Goal: Information Seeking & Learning: Learn about a topic

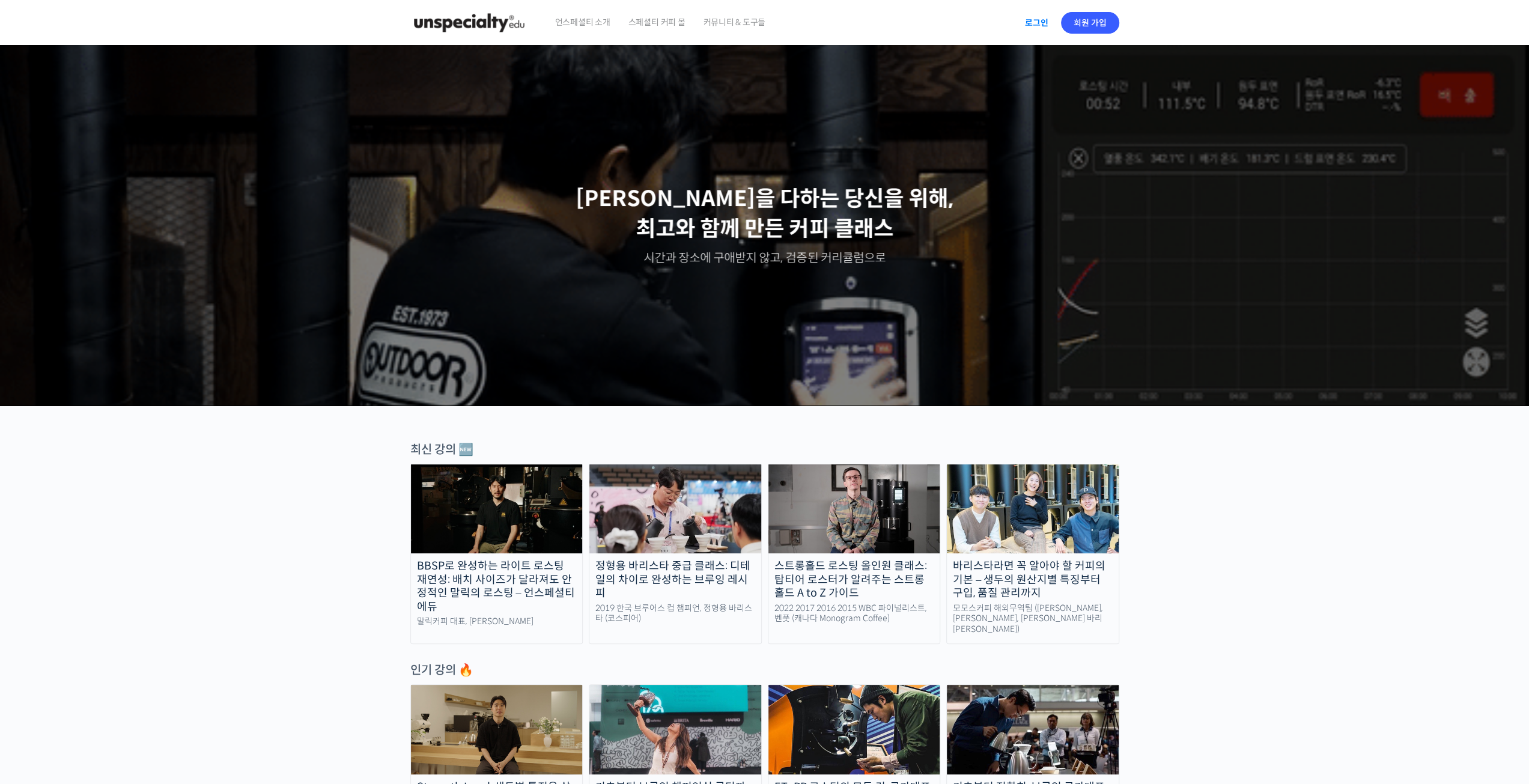
click at [1038, 22] on link "로그인" at bounding box center [1036, 23] width 38 height 28
click at [1099, 28] on img at bounding box center [1108, 23] width 22 height 22
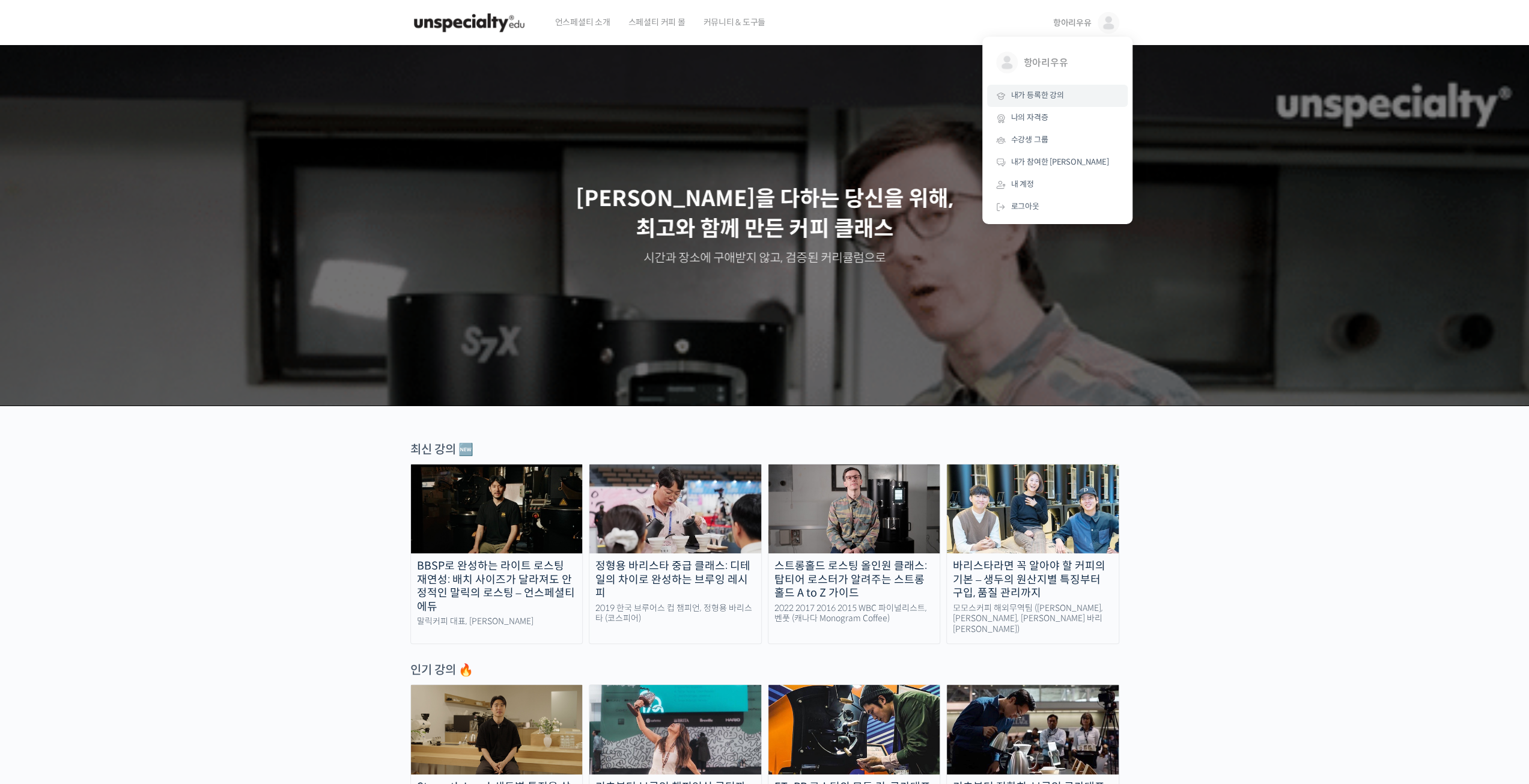
click at [1068, 101] on link "내가 등록한 강의" at bounding box center [1057, 95] width 141 height 22
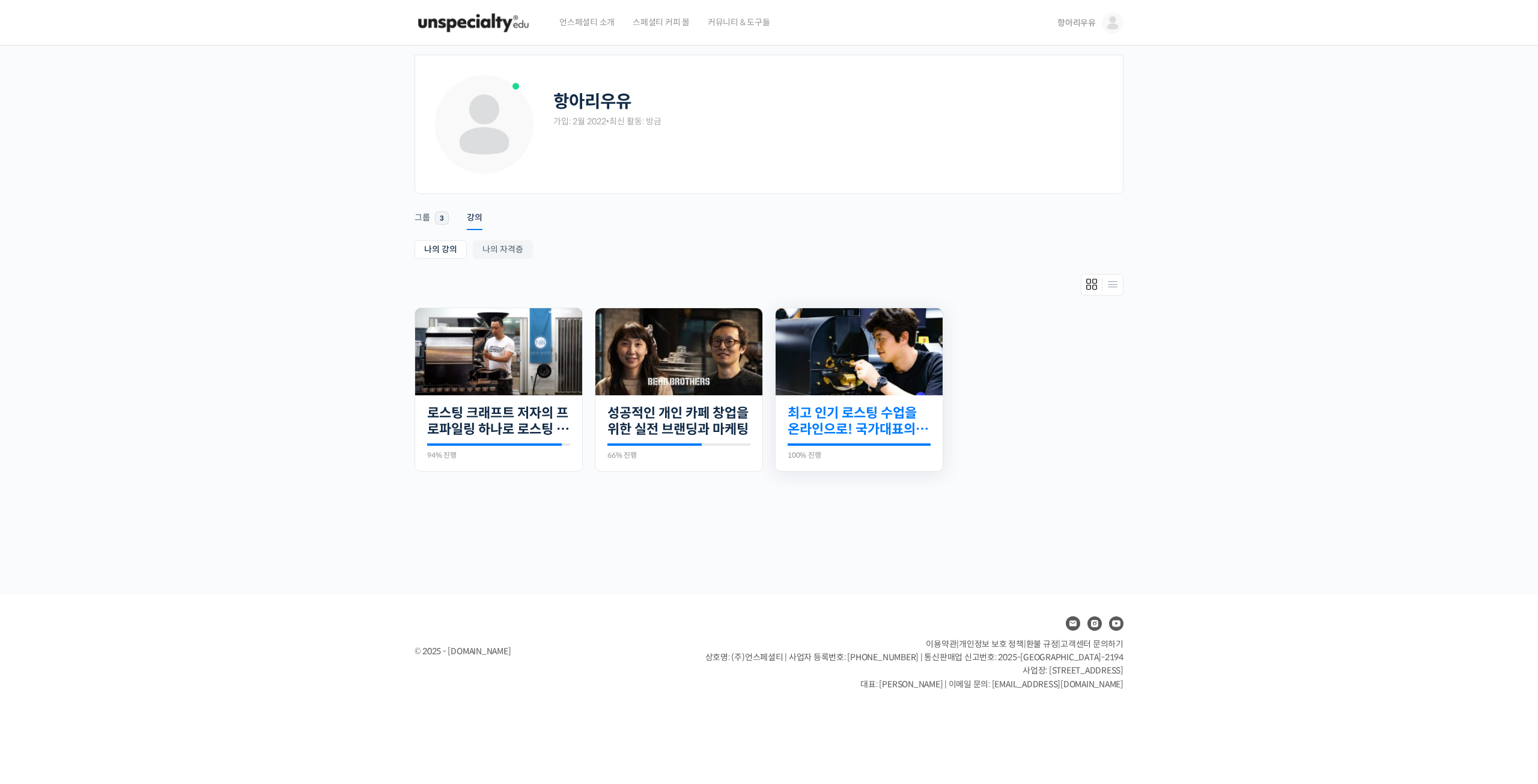
click at [873, 421] on link "최고 인기 로스팅 수업을 온라인으로! 국가대표의 로스팅 클래스" at bounding box center [859, 421] width 143 height 33
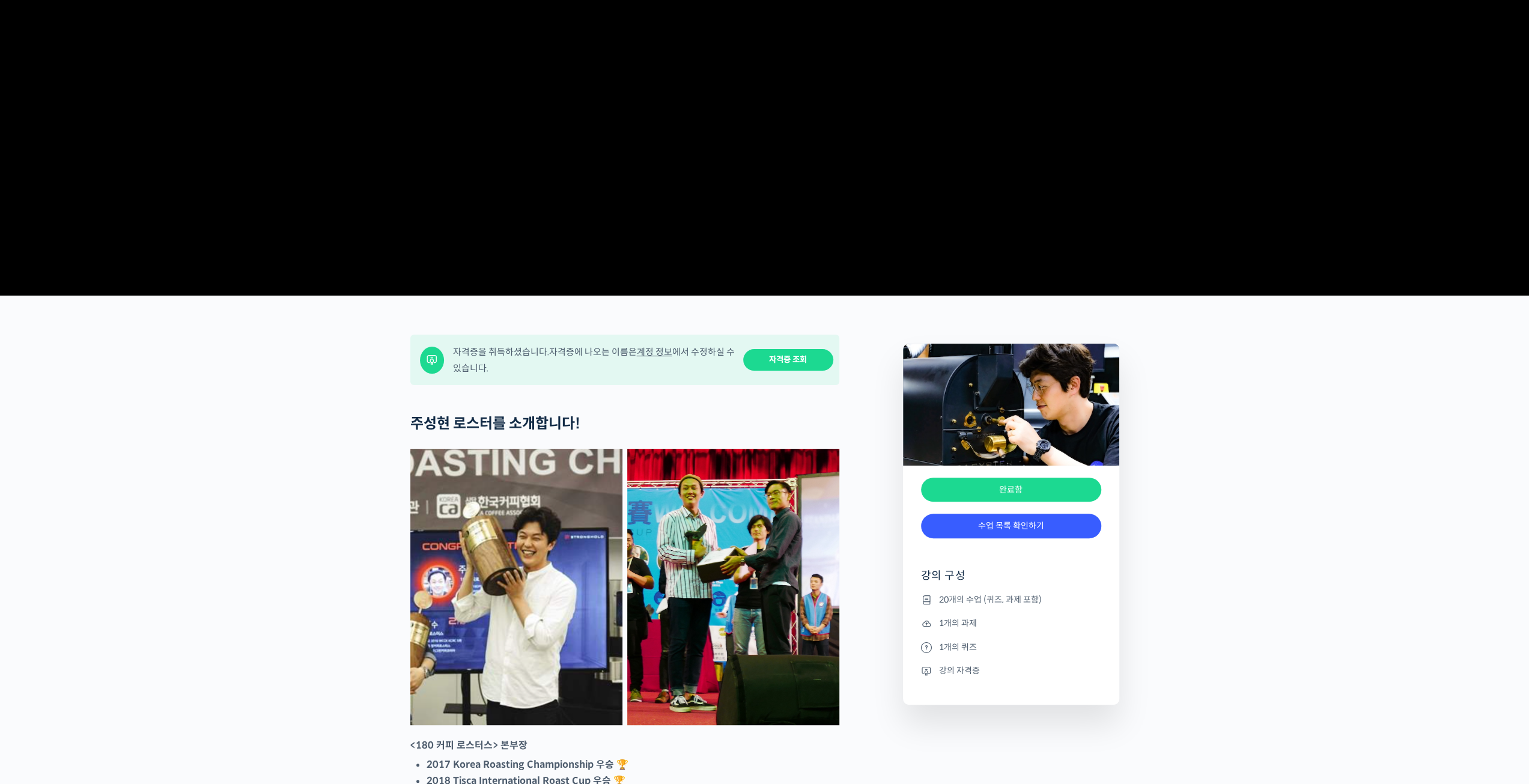
scroll to position [180, 0]
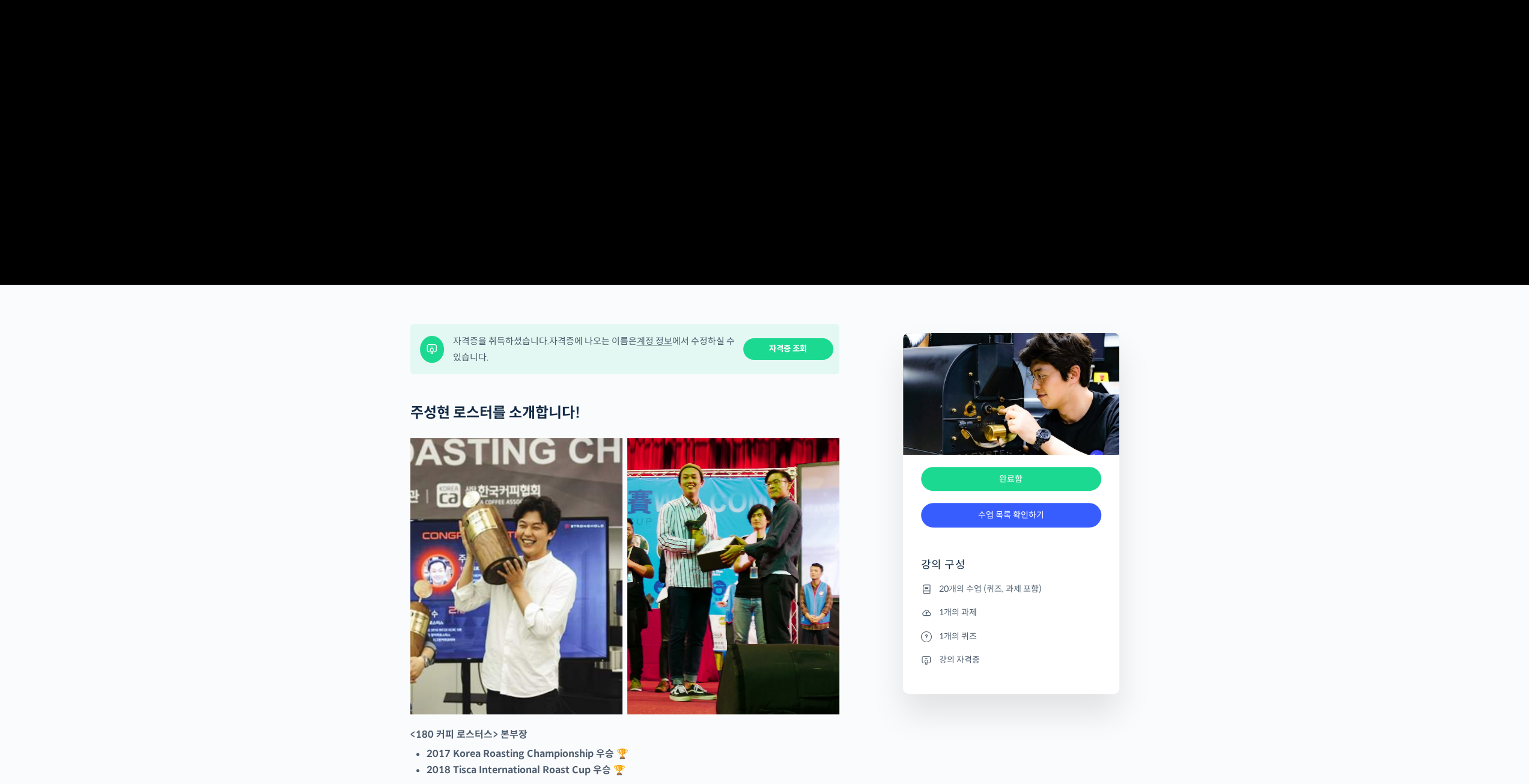
click at [783, 243] on video at bounding box center [764, 73] width 709 height 414
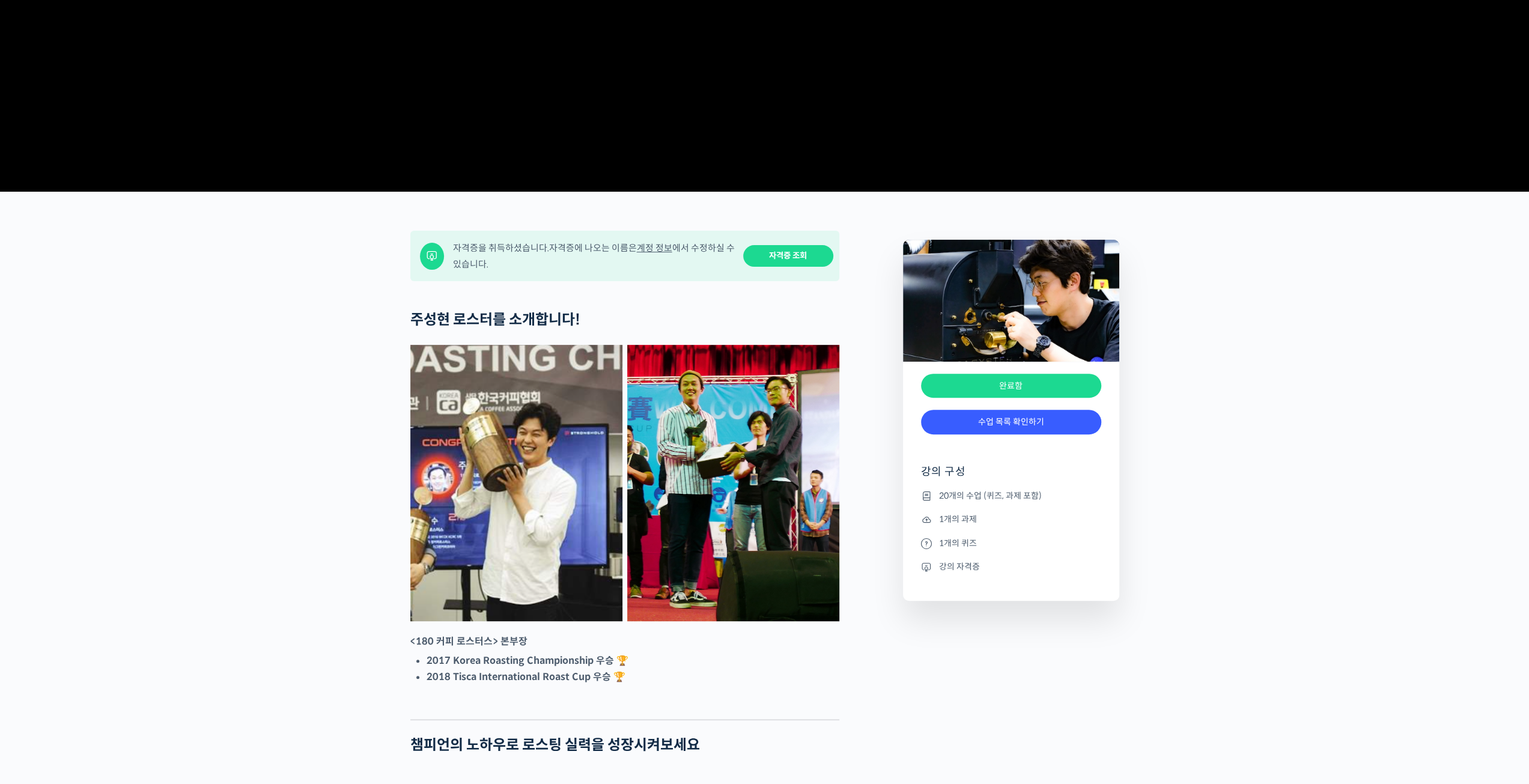
scroll to position [420, 0]
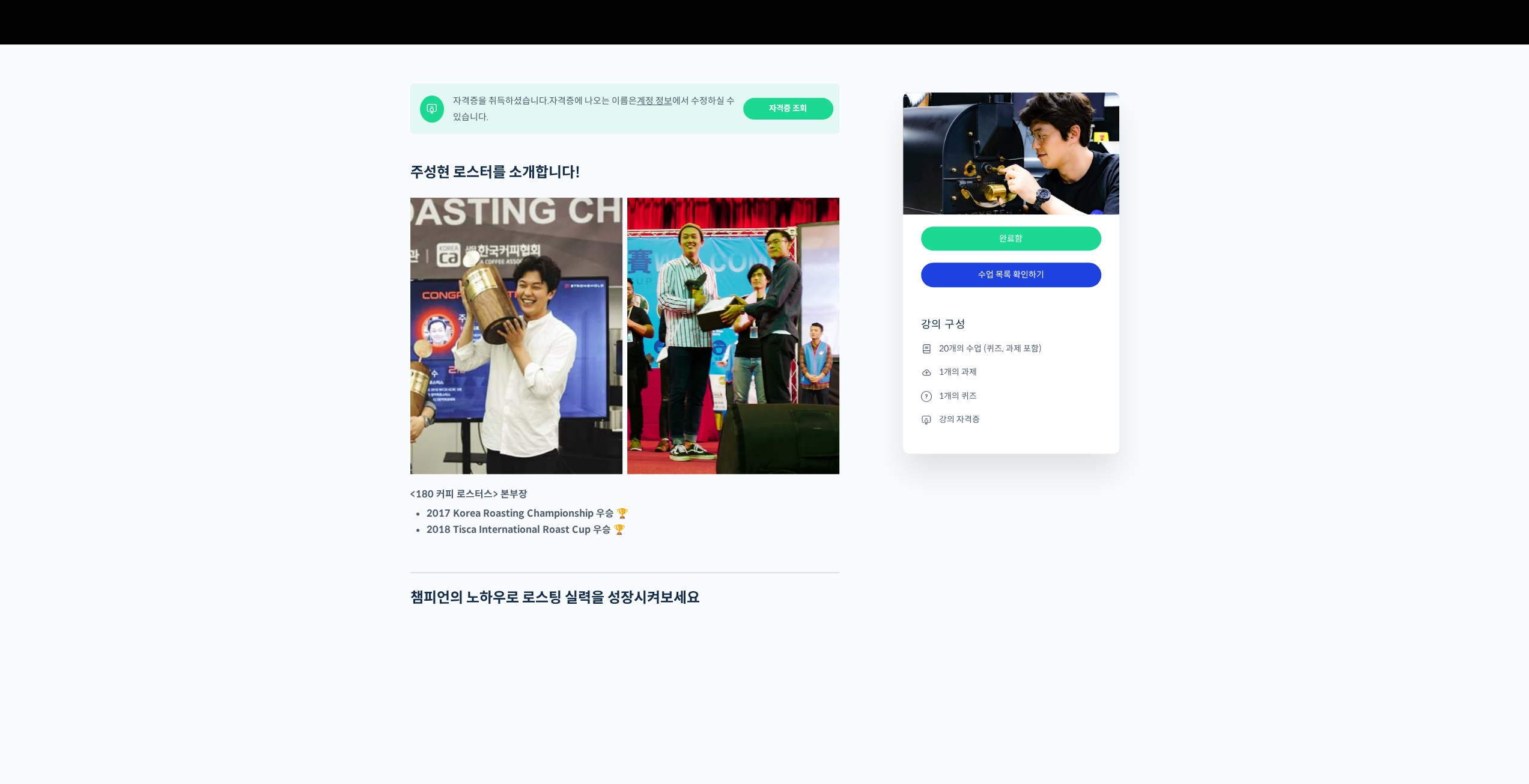
click at [983, 287] on link "수업 목록 확인하기" at bounding box center [1011, 274] width 180 height 24
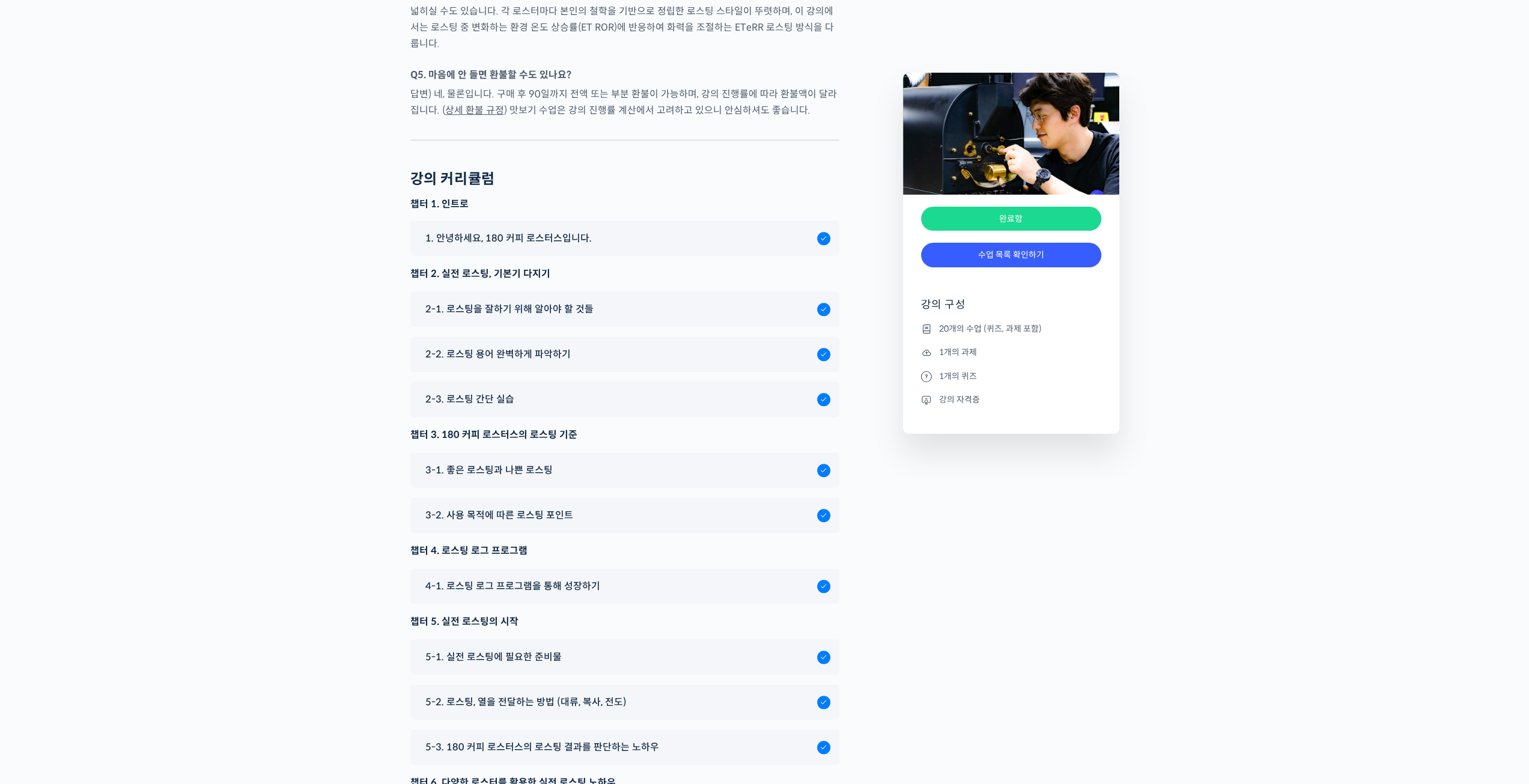
scroll to position [5540, 0]
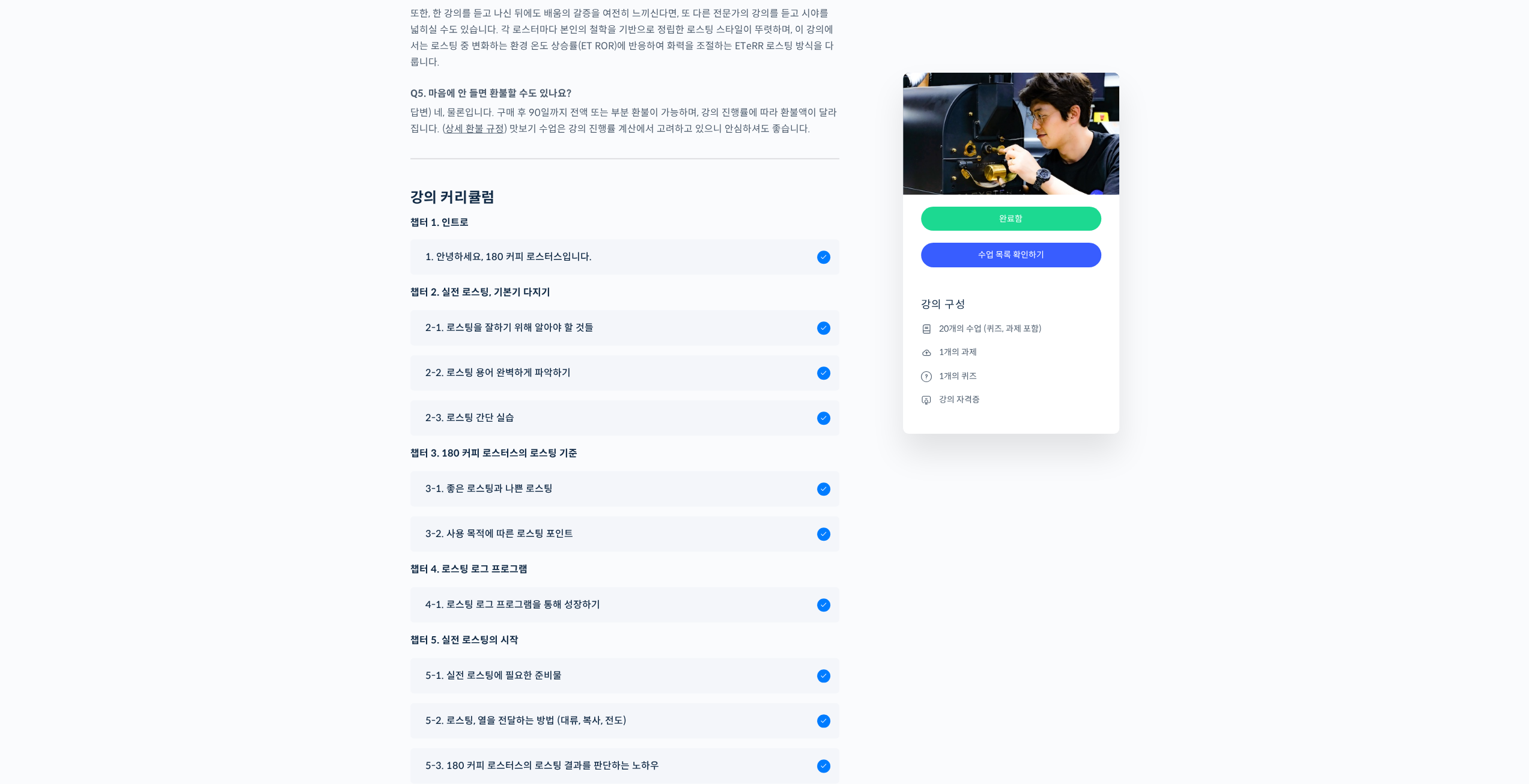
click at [658, 265] on div "1. 안녕하세요, 180 커피 로스터스입니다." at bounding box center [618, 256] width 398 height 17
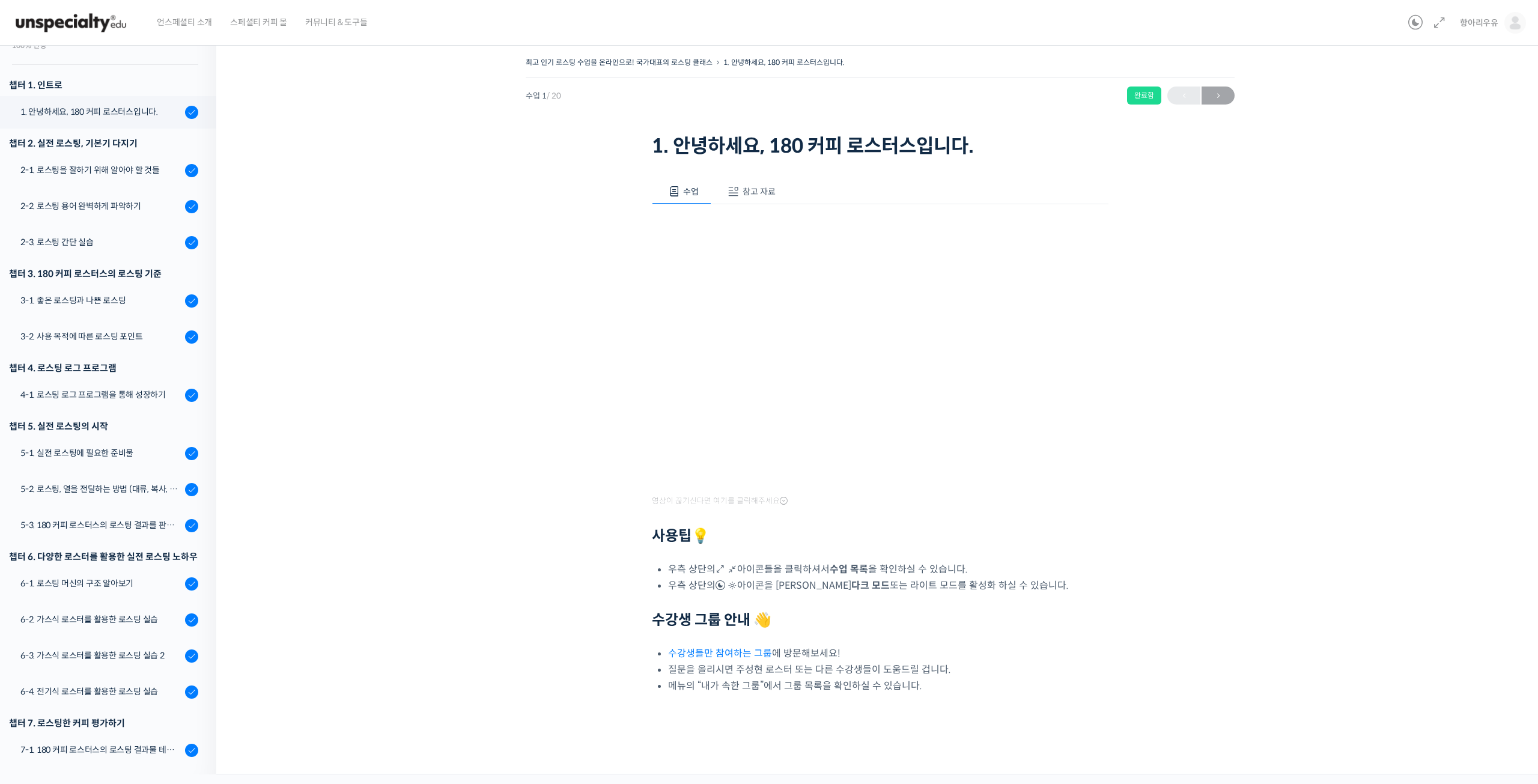
scroll to position [153, 0]
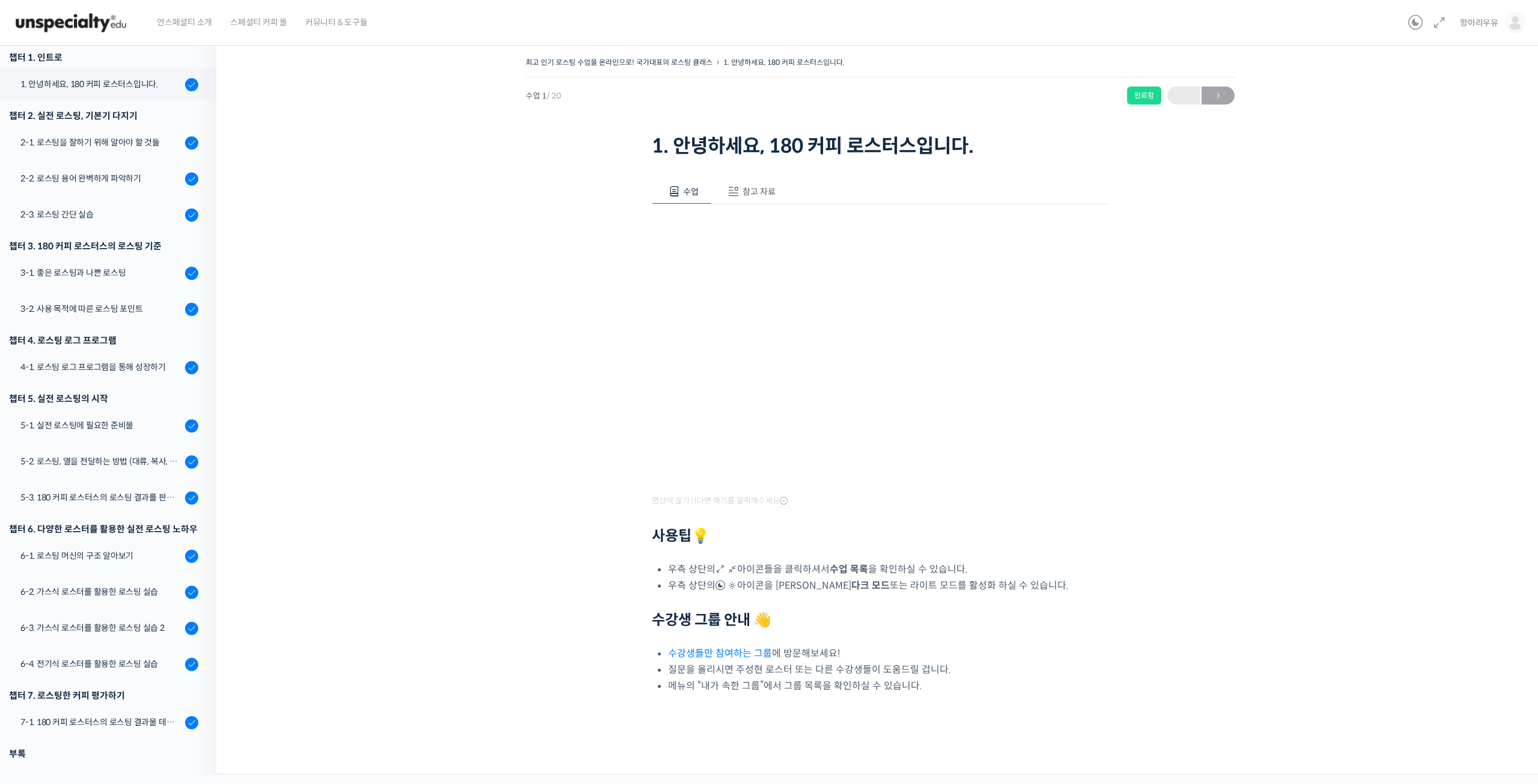
click at [1166, 527] on div "최고 인기 로스팅 수업을 온라인으로! 국가대표의 로스팅 클래스 1. 안녕하세요, 180 커피 로스터스입니다. 완료함 수업 1 / 20 완료함 …" at bounding box center [880, 401] width 1207 height 695
click at [1229, 462] on div "최고 인기 로스팅 수업을 온라인으로! 국가대표의 로스팅 클래스 1. 안녕하세요, 180 커피 로스터스입니다. 완료함 수업 1 / 20 완료함 …" at bounding box center [880, 401] width 1207 height 695
click at [1207, 538] on div "최고 인기 로스팅 수업을 온라인으로! 국가대표의 로스팅 클래스 1. 안녕하세요, 180 커피 로스터스입니다. 완료함 수업 1 / 20 완료함 …" at bounding box center [880, 401] width 1207 height 695
drag, startPoint x: 1288, startPoint y: 423, endPoint x: 1280, endPoint y: 418, distance: 9.4
click at [1287, 423] on div "최고 인기 로스팅 수업을 온라인으로! 국가대표의 로스팅 클래스 1. 안녕하세요, 180 커피 로스터스입니다. 완료함 수업 1 / 20 완료함 …" at bounding box center [880, 401] width 1207 height 695
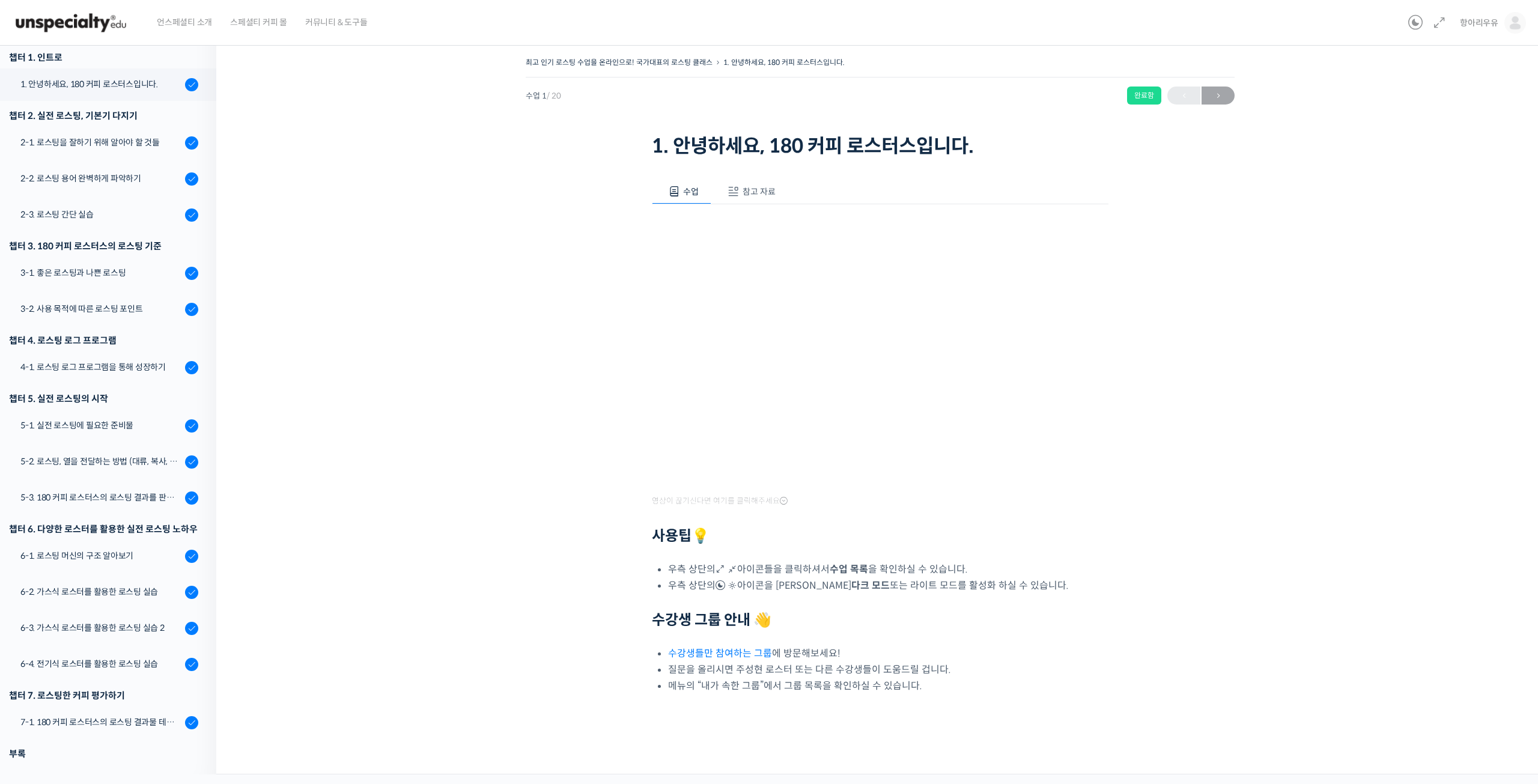
click at [1159, 499] on div "최고 인기 로스팅 수업을 온라인으로! 국가대표의 로스팅 클래스 1. 안녕하세요, 180 커피 로스터스입니다. 완료함 수업 1 / 20 완료함 …" at bounding box center [880, 401] width 1207 height 695
click at [1082, 505] on div "영상이 끊기[DEMOGRAPHIC_DATA] 여기를 클릭해주세요 사용팁 💡 우측 상단의 아이콘들을 클릭하셔서 수업 목록 을 확인하실 수 있습니…" at bounding box center [880, 449] width 456 height 489
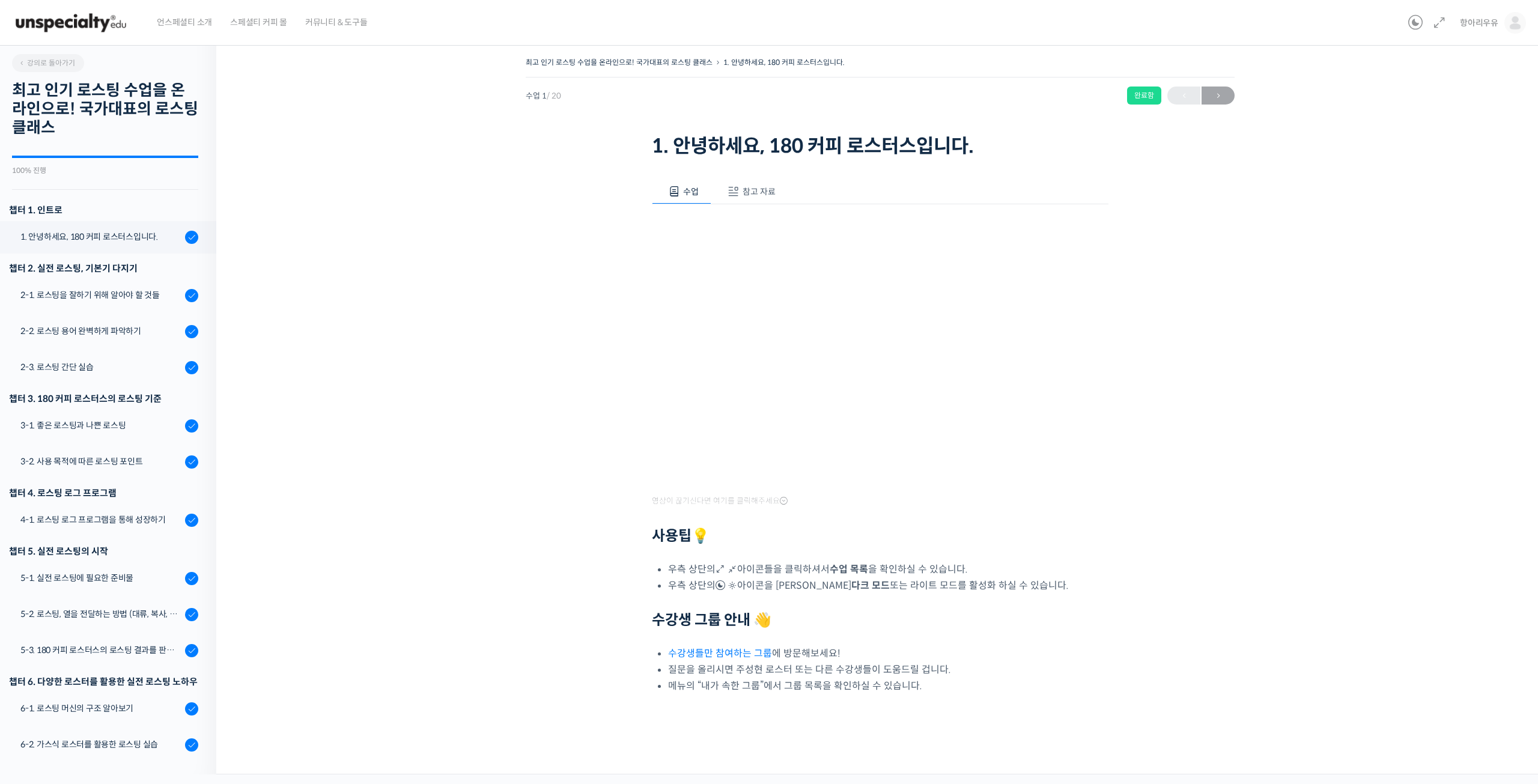
scroll to position [153, 0]
